Goal: Information Seeking & Learning: Learn about a topic

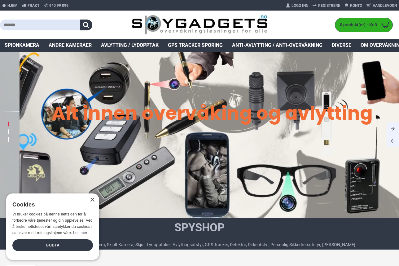
drag, startPoint x: 92, startPoint y: 200, endPoint x: 93, endPoint y: 204, distance: 3.8
click at [92, 200] on div "×" at bounding box center [92, 199] width 5 height 5
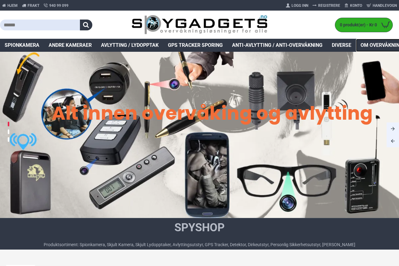
click at [379, 45] on span "Om overvåkning og avlytting" at bounding box center [399, 44] width 78 height 7
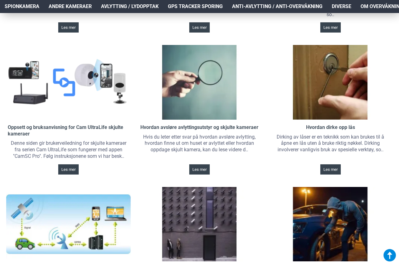
scroll to position [211, 0]
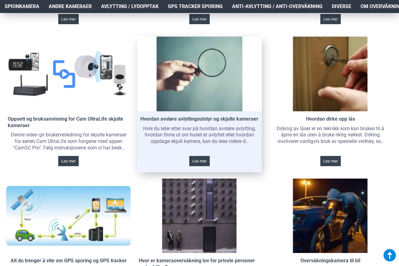
click at [219, 104] on link at bounding box center [199, 74] width 125 height 74
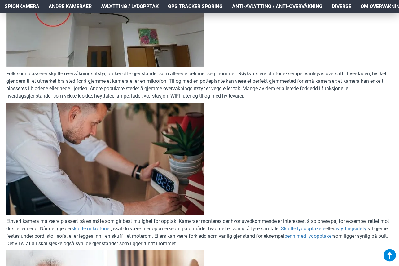
scroll to position [830, 0]
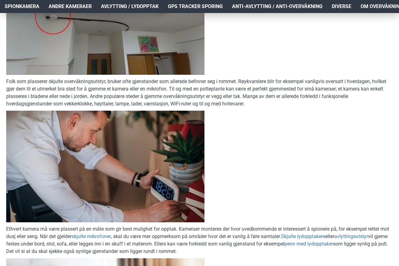
click at [58, 27] on img at bounding box center [105, 18] width 198 height 111
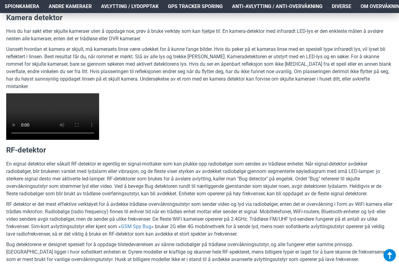
scroll to position [1227, 0]
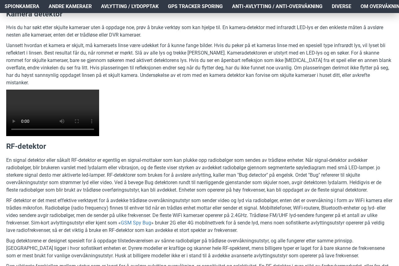
drag, startPoint x: 79, startPoint y: 177, endPoint x: 89, endPoint y: 175, distance: 9.8
click at [87, 136] on video at bounding box center [52, 112] width 93 height 46
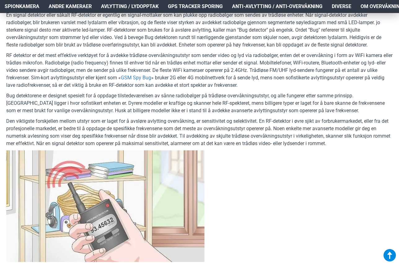
scroll to position [1356, 0]
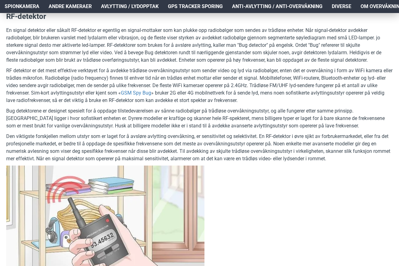
drag, startPoint x: 401, startPoint y: 116, endPoint x: 335, endPoint y: 85, distance: 73.7
click at [335, 85] on html "Produkter Your Cart Hjem Frakt 940 99 099 Logg Inn Registrere Konto Handlevogn …" at bounding box center [199, 213] width 399 height 3138
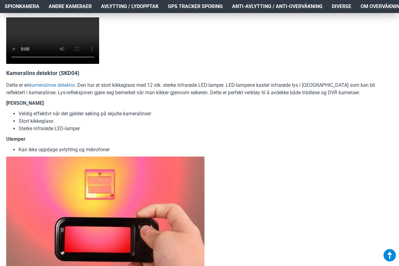
scroll to position [2583, 0]
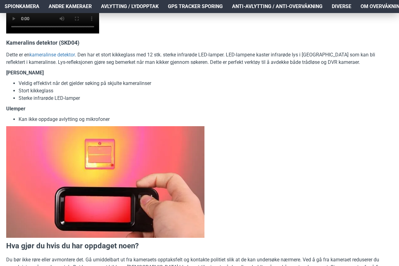
drag, startPoint x: 401, startPoint y: 220, endPoint x: 401, endPoint y: 232, distance: 12.4
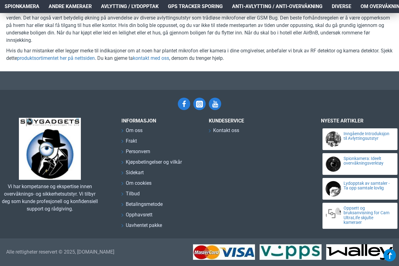
scroll to position [3002, 0]
click at [132, 197] on span "Tilbud" at bounding box center [133, 193] width 14 height 7
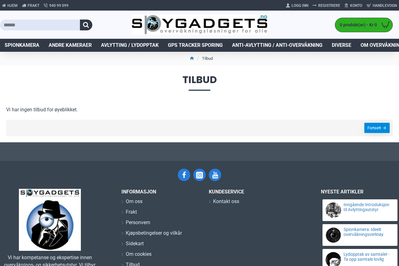
click at [375, 126] on link "Fortsett" at bounding box center [376, 128] width 25 height 10
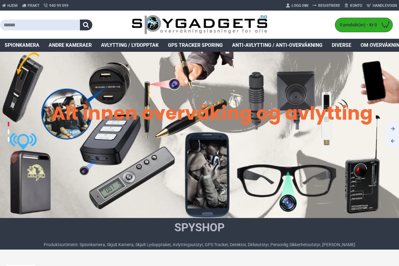
click at [357, 181] on img at bounding box center [199, 135] width 399 height 166
click at [355, 181] on img at bounding box center [199, 135] width 399 height 166
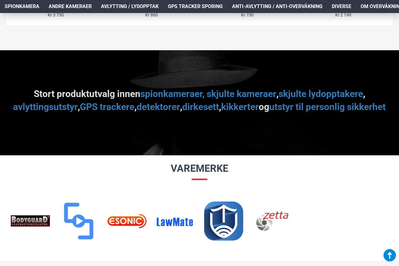
scroll to position [645, 0]
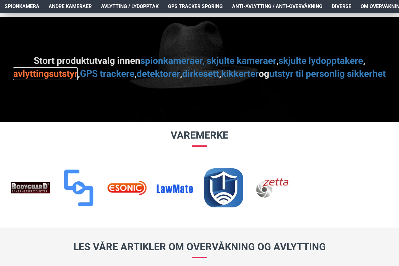
click at [78, 74] on link "avlyttingsutstyr" at bounding box center [45, 73] width 65 height 13
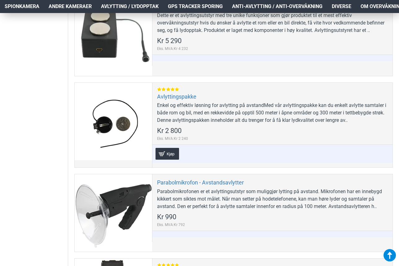
scroll to position [241, 0]
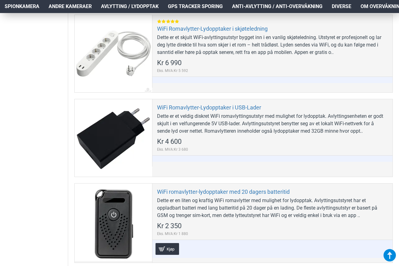
scroll to position [923, 0]
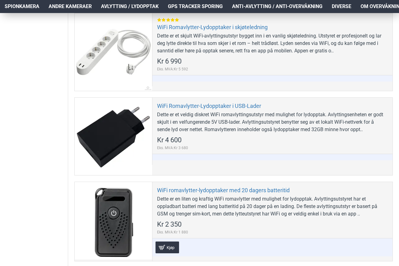
drag, startPoint x: 402, startPoint y: 71, endPoint x: 401, endPoint y: 207, distance: 136.2
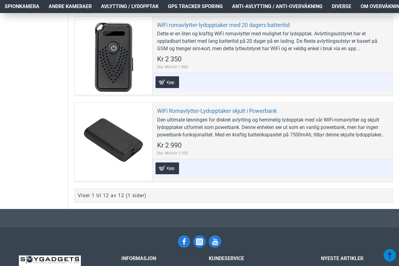
scroll to position [1085, 0]
